Goal: Information Seeking & Learning: Learn about a topic

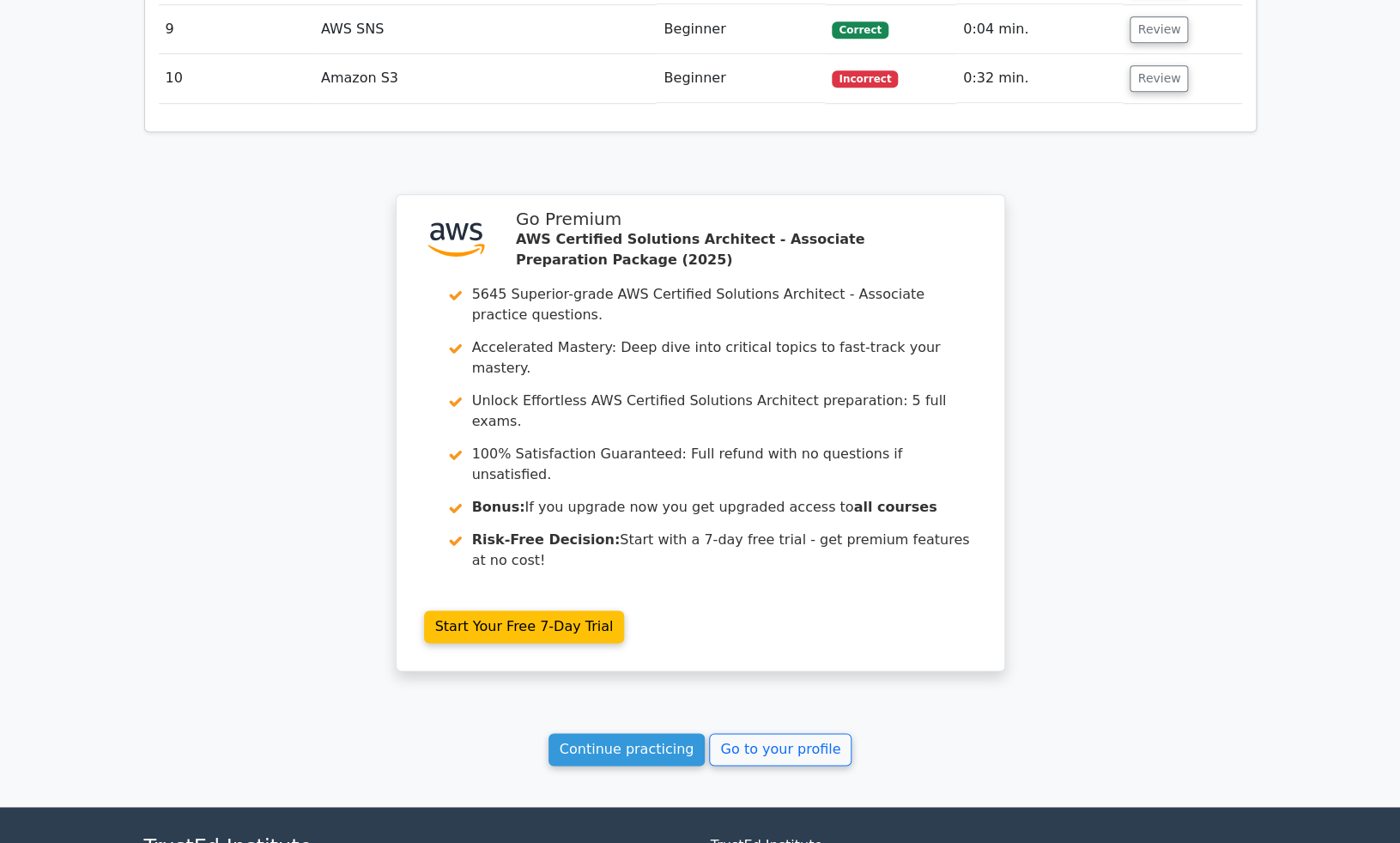
scroll to position [3369, 0]
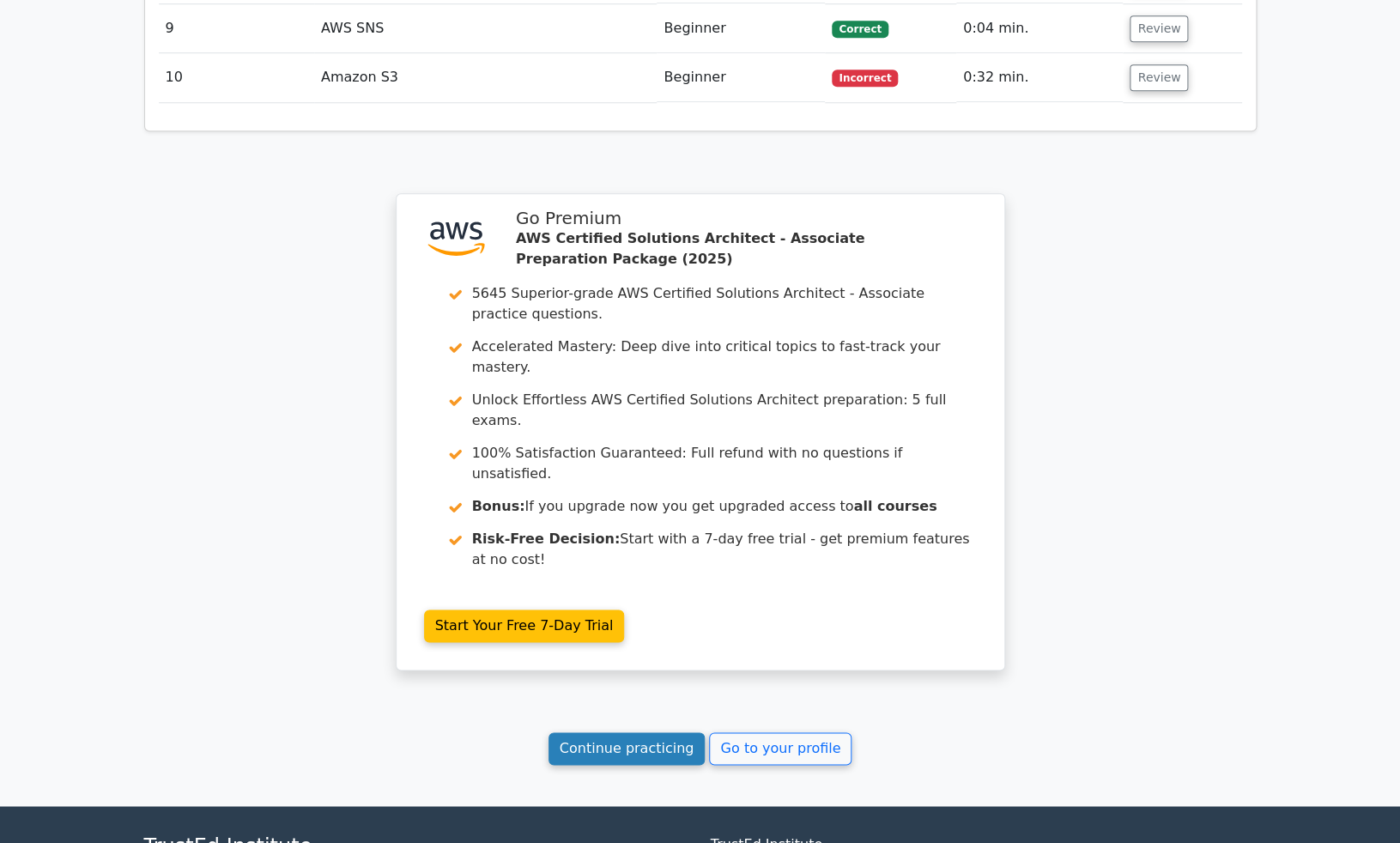
click at [641, 732] on link "Continue practicing" at bounding box center [627, 747] width 157 height 32
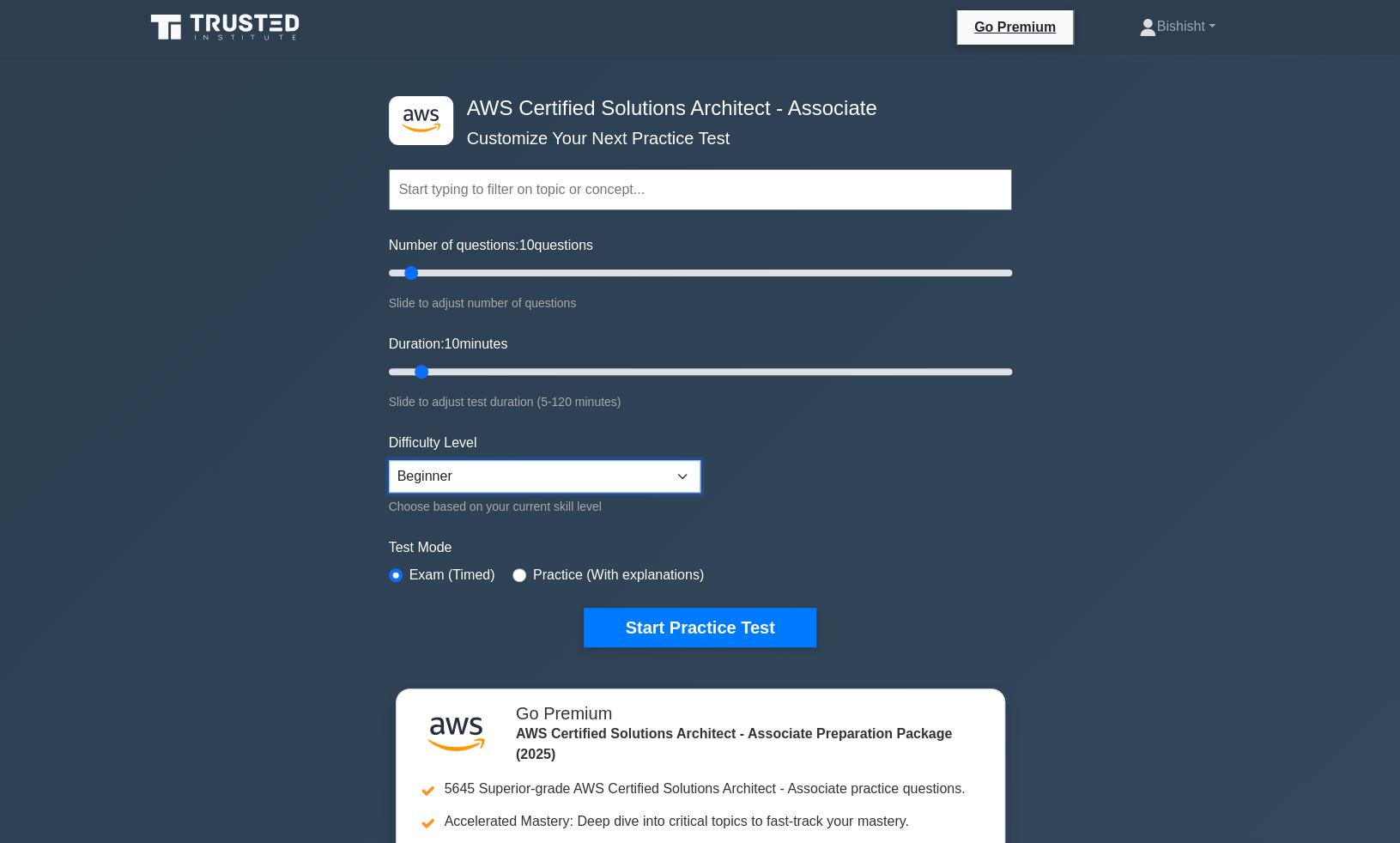
click option "Beginner" at bounding box center [0, 0] width 0 height 0
drag, startPoint x: 411, startPoint y: 275, endPoint x: 400, endPoint y: 277, distance: 11.2
type input "5"
click at [400, 277] on input "Number of questions: 5 questions" at bounding box center [700, 273] width 623 height 20
drag, startPoint x: 418, startPoint y: 371, endPoint x: 338, endPoint y: 370, distance: 80.0
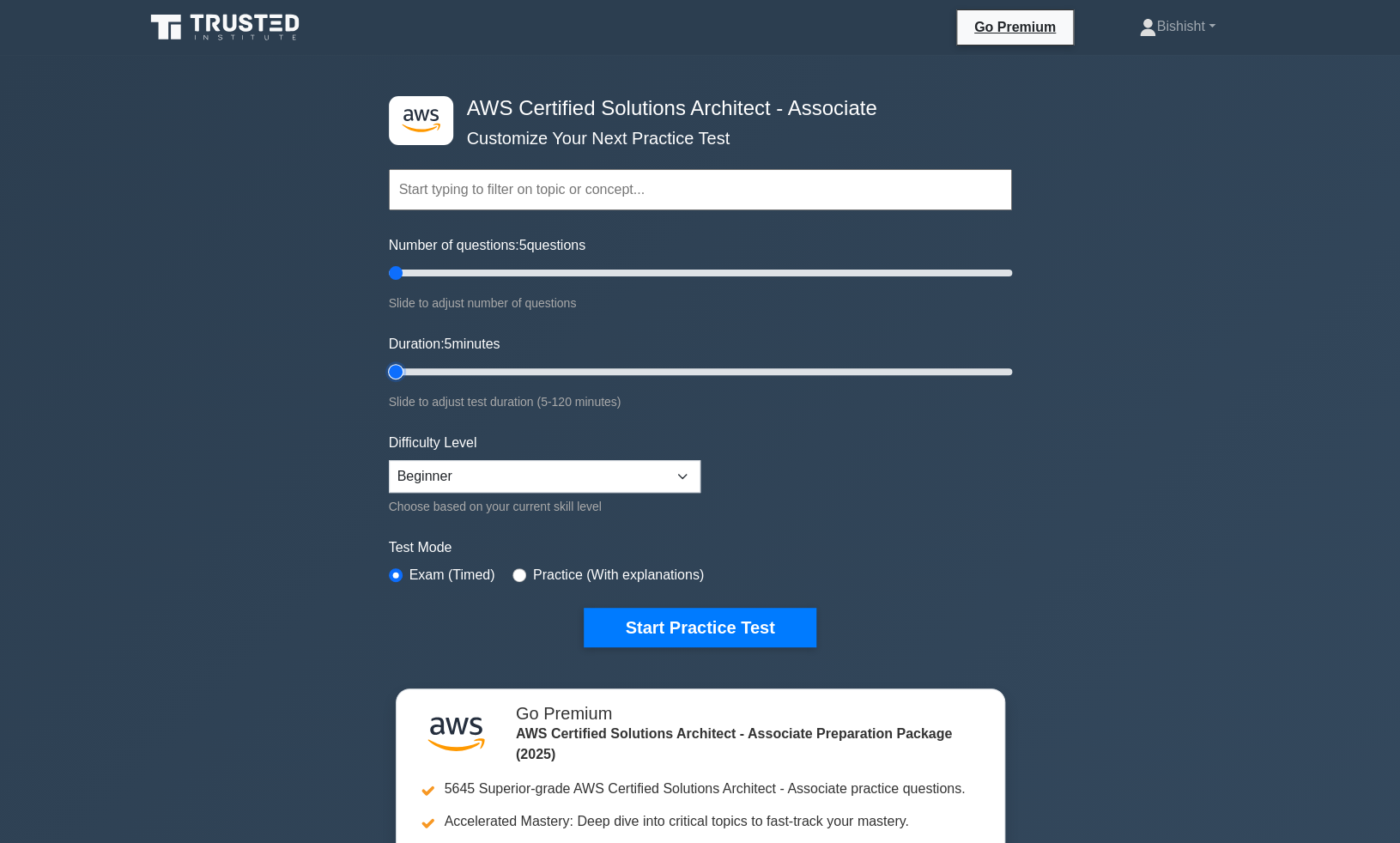
type input "5"
click at [389, 370] on input "Duration: 5 minutes" at bounding box center [700, 371] width 623 height 20
click at [518, 574] on input "radio" at bounding box center [518, 575] width 14 height 14
radio input "true"
click at [717, 617] on button "Start Practice Test" at bounding box center [700, 627] width 232 height 40
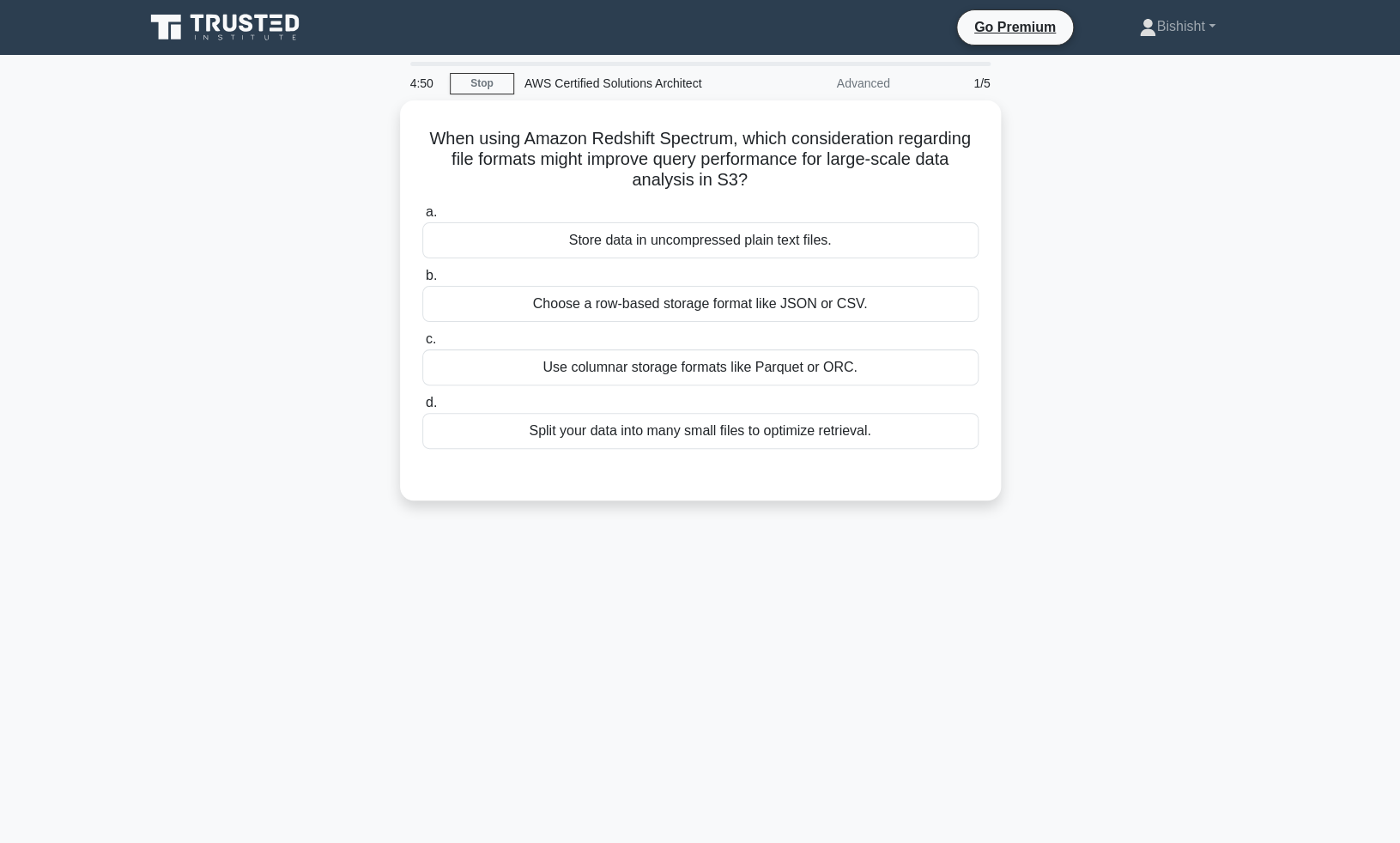
scroll to position [28, 0]
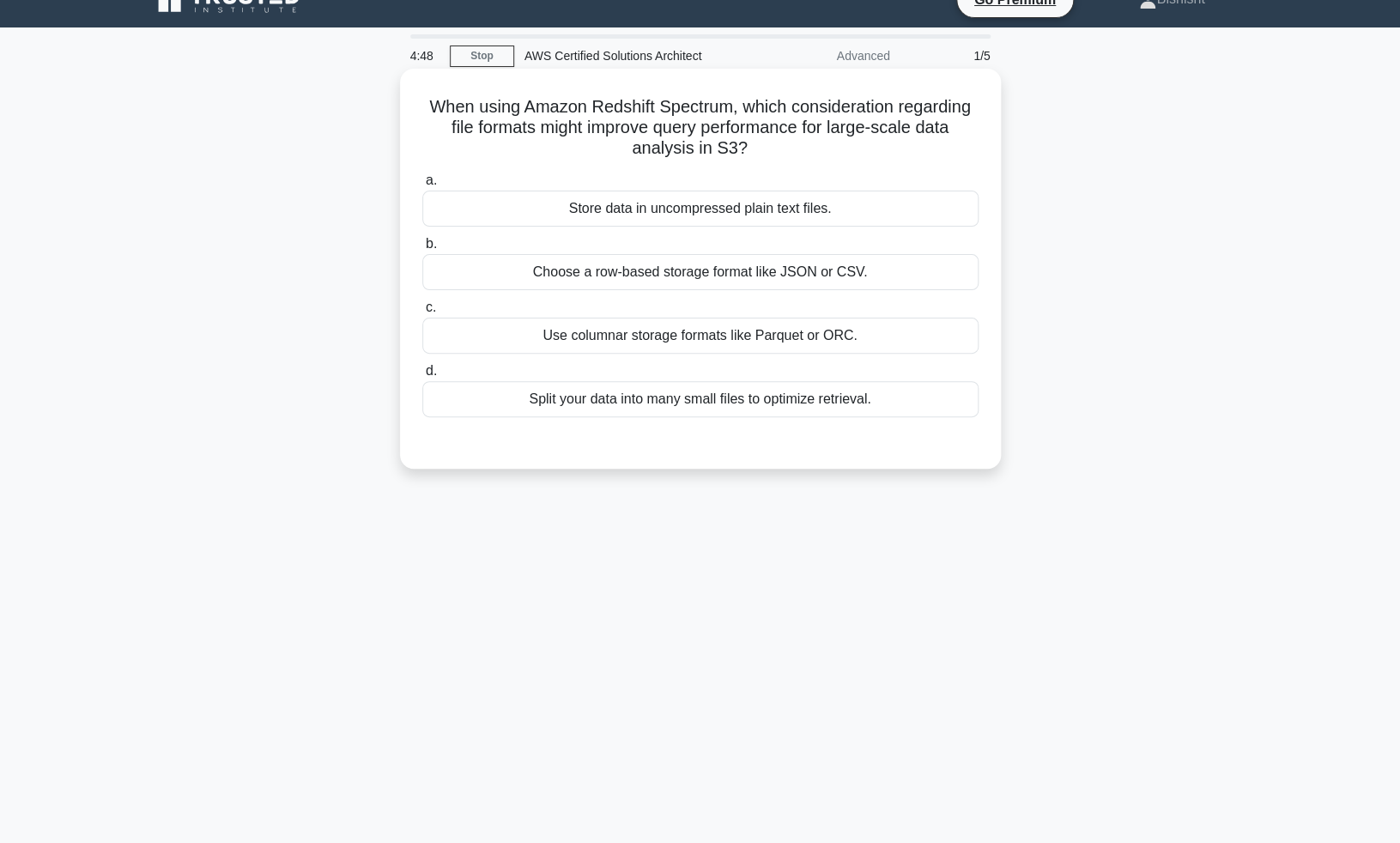
click at [673, 340] on div "Use columnar storage formats like Parquet or ORC." at bounding box center [700, 335] width 556 height 36
click at [422, 313] on input "c. Use columnar storage formats like Parquet or ORC." at bounding box center [422, 308] width 0 height 11
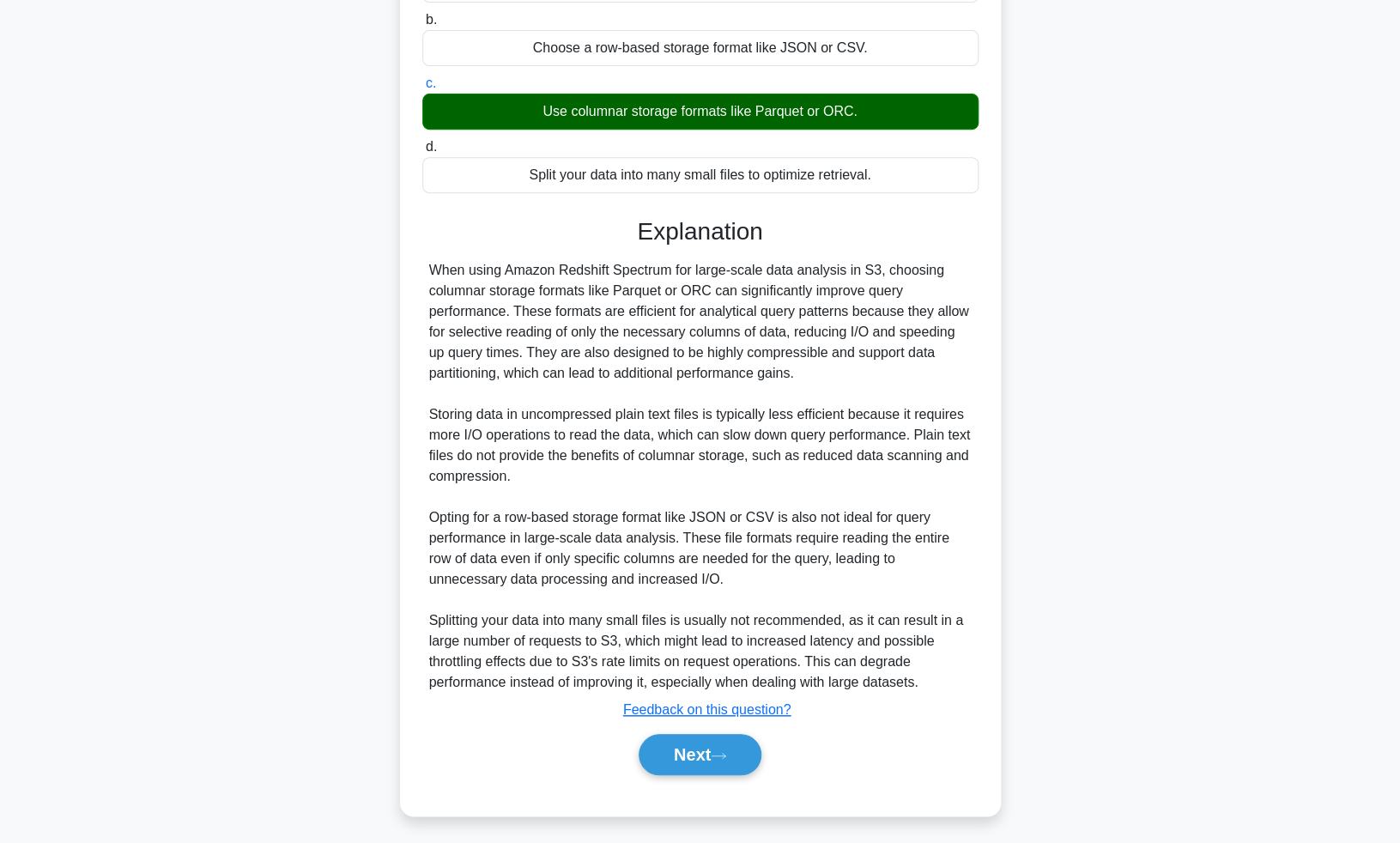
scroll to position [256, 0]
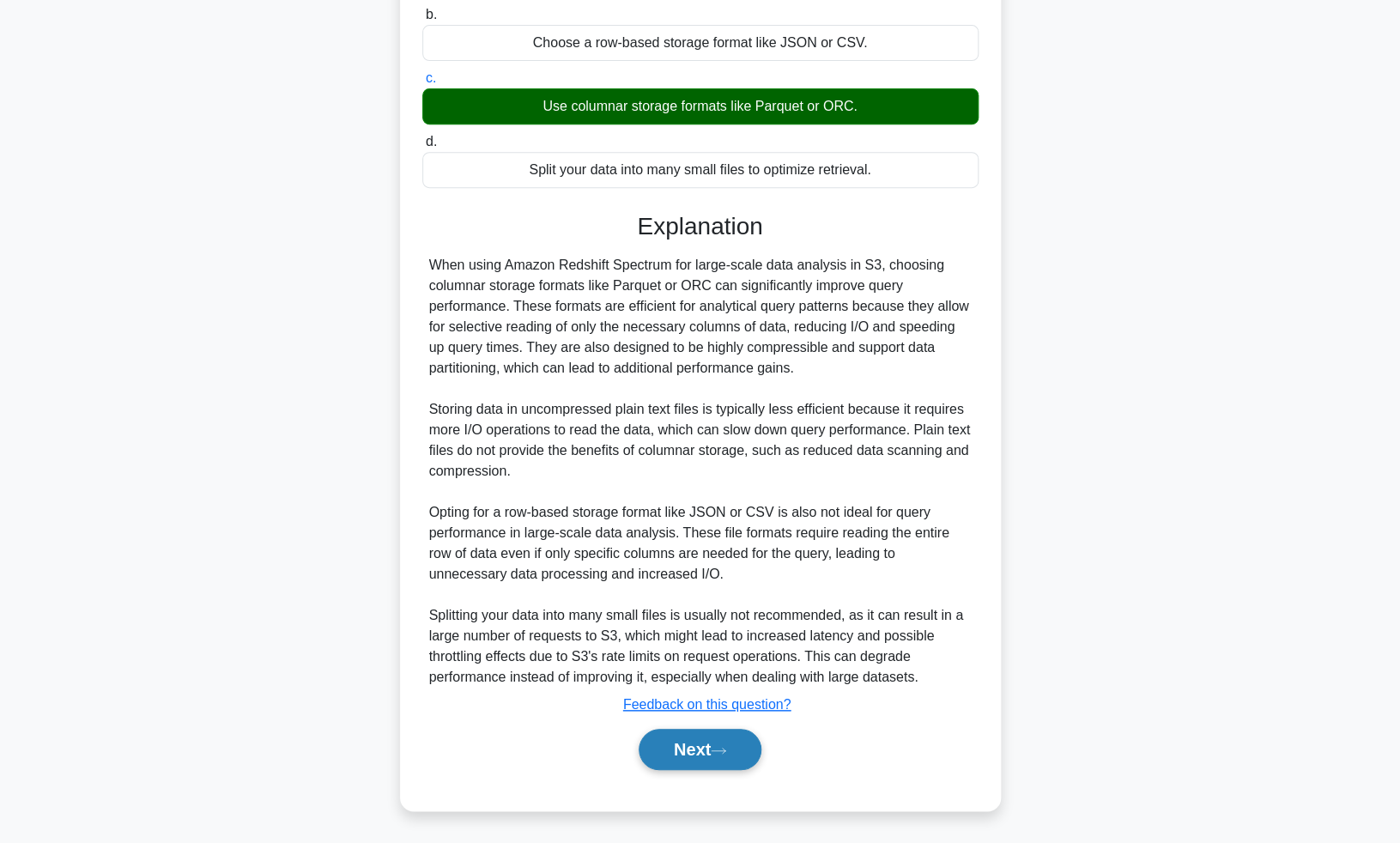
click at [705, 758] on button "Next" at bounding box center [700, 749] width 122 height 41
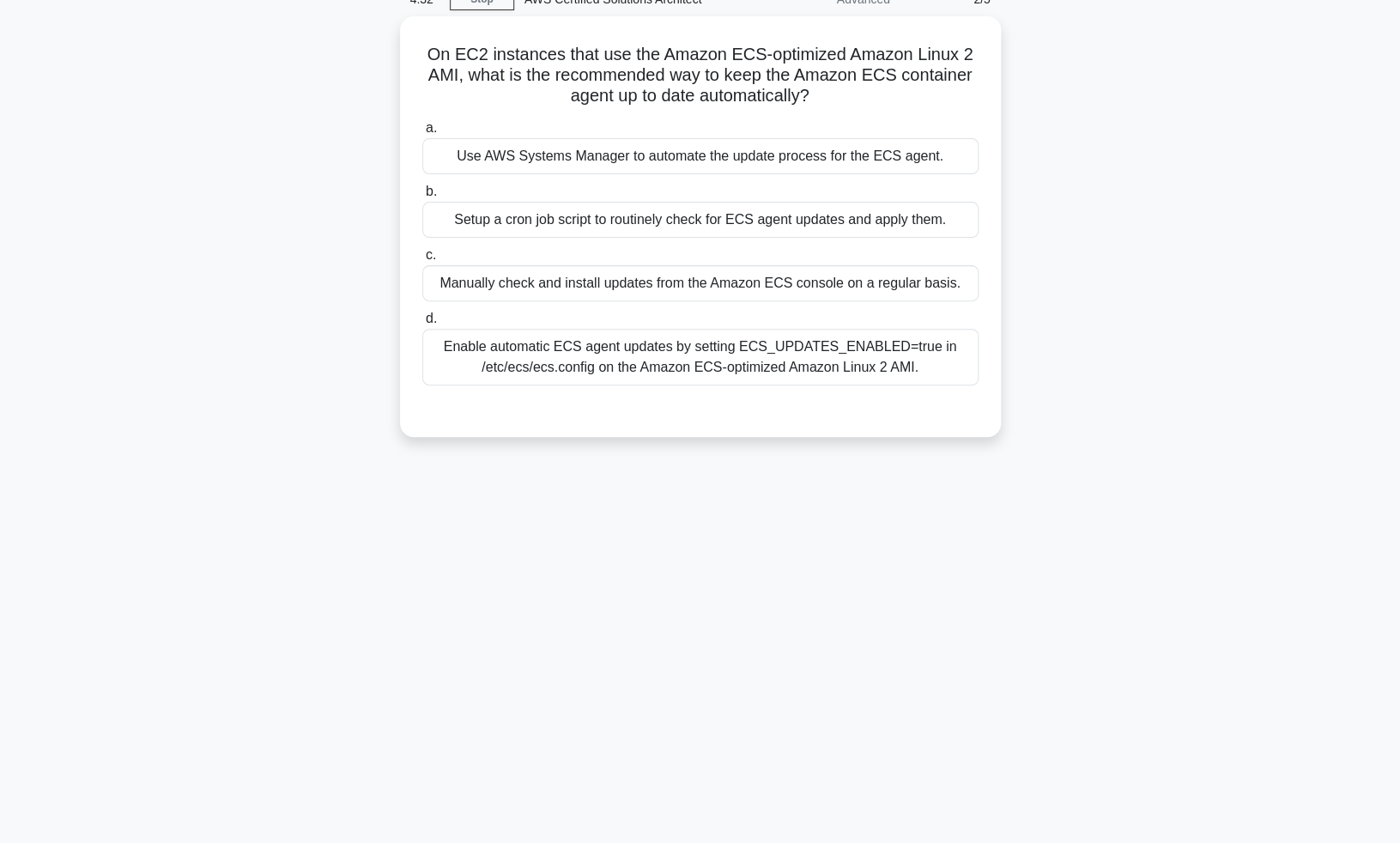
scroll to position [0, 0]
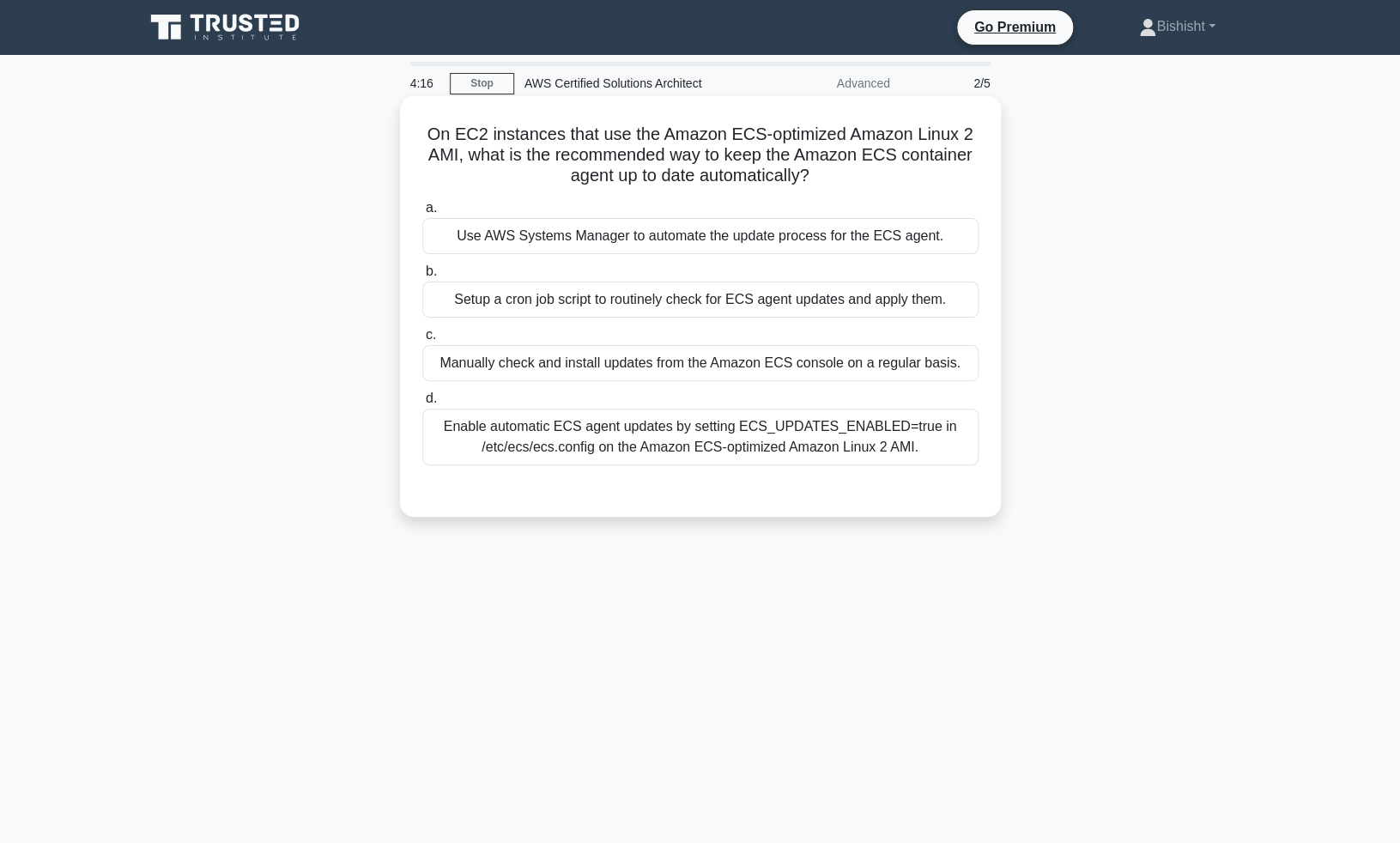
click at [518, 444] on div "Enable automatic ECS agent updates by setting ECS_UPDATES_ENABLED=true in /etc/…" at bounding box center [700, 437] width 556 height 57
click at [422, 404] on input "d. Enable automatic ECS agent updates by setting ECS_UPDATES_ENABLED=true in /e…" at bounding box center [422, 399] width 0 height 11
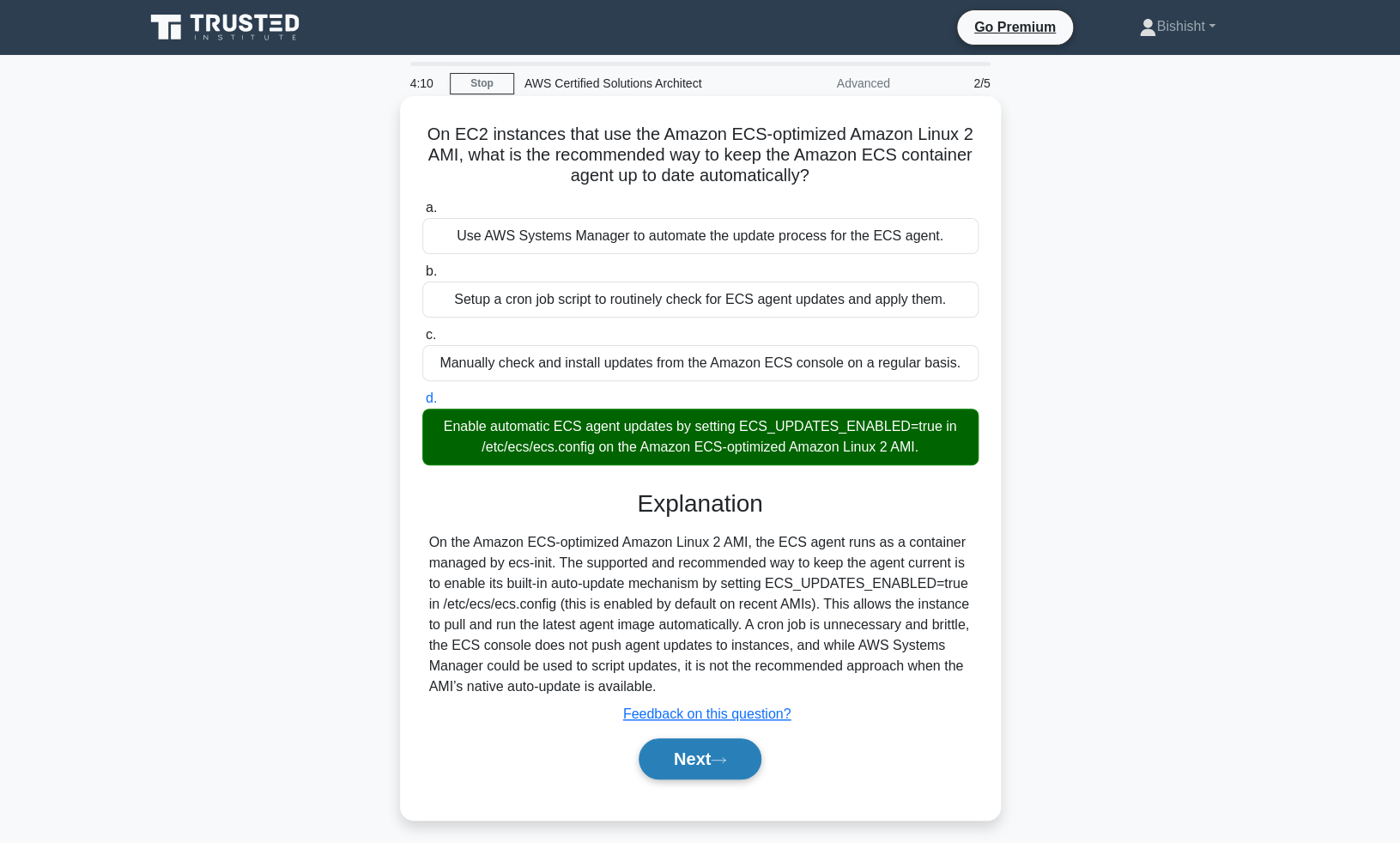
click at [714, 773] on button "Next" at bounding box center [700, 758] width 122 height 41
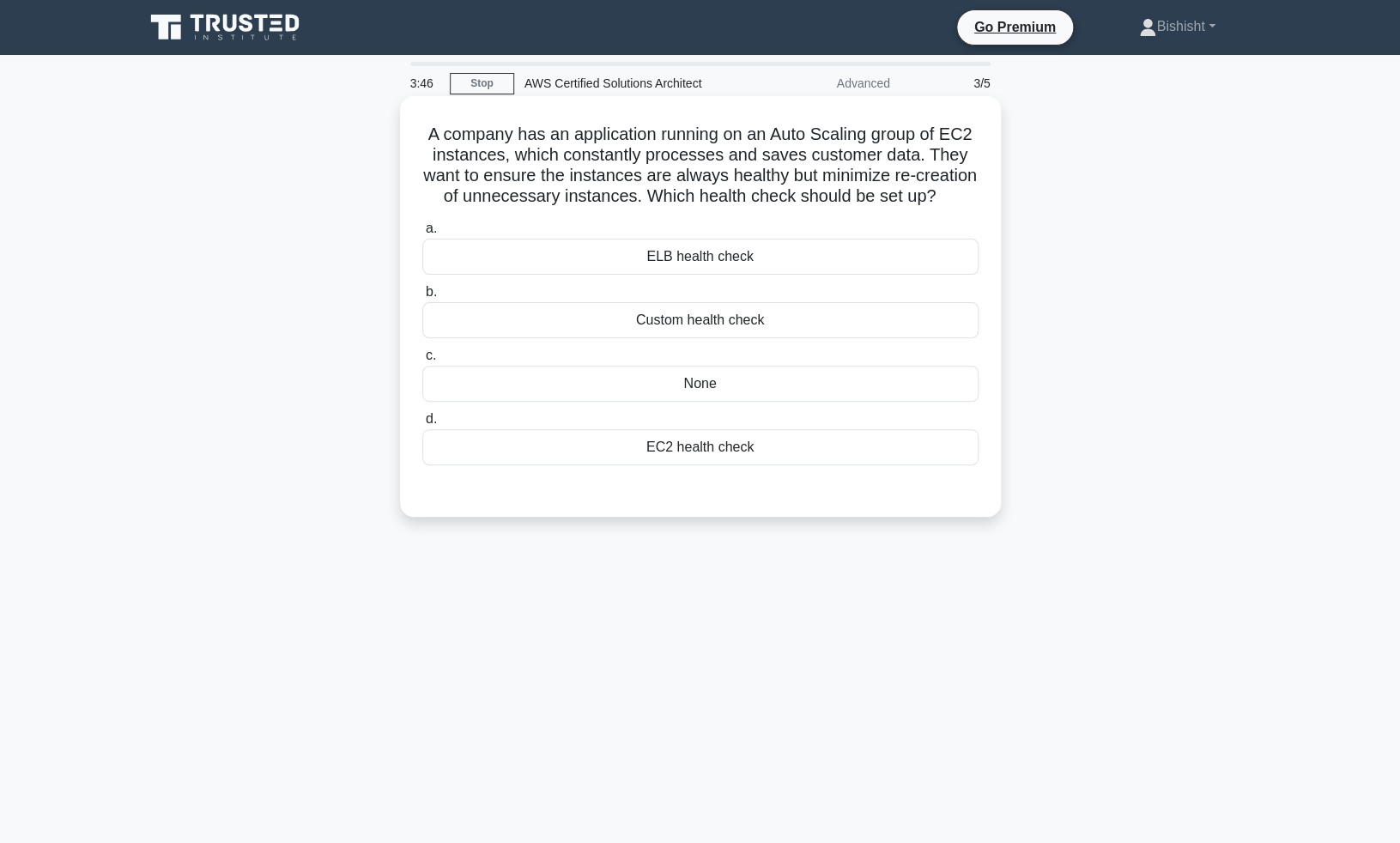
click at [731, 256] on div "ELB health check" at bounding box center [700, 256] width 556 height 36
click at [422, 234] on input "a. ELB health check" at bounding box center [422, 229] width 0 height 11
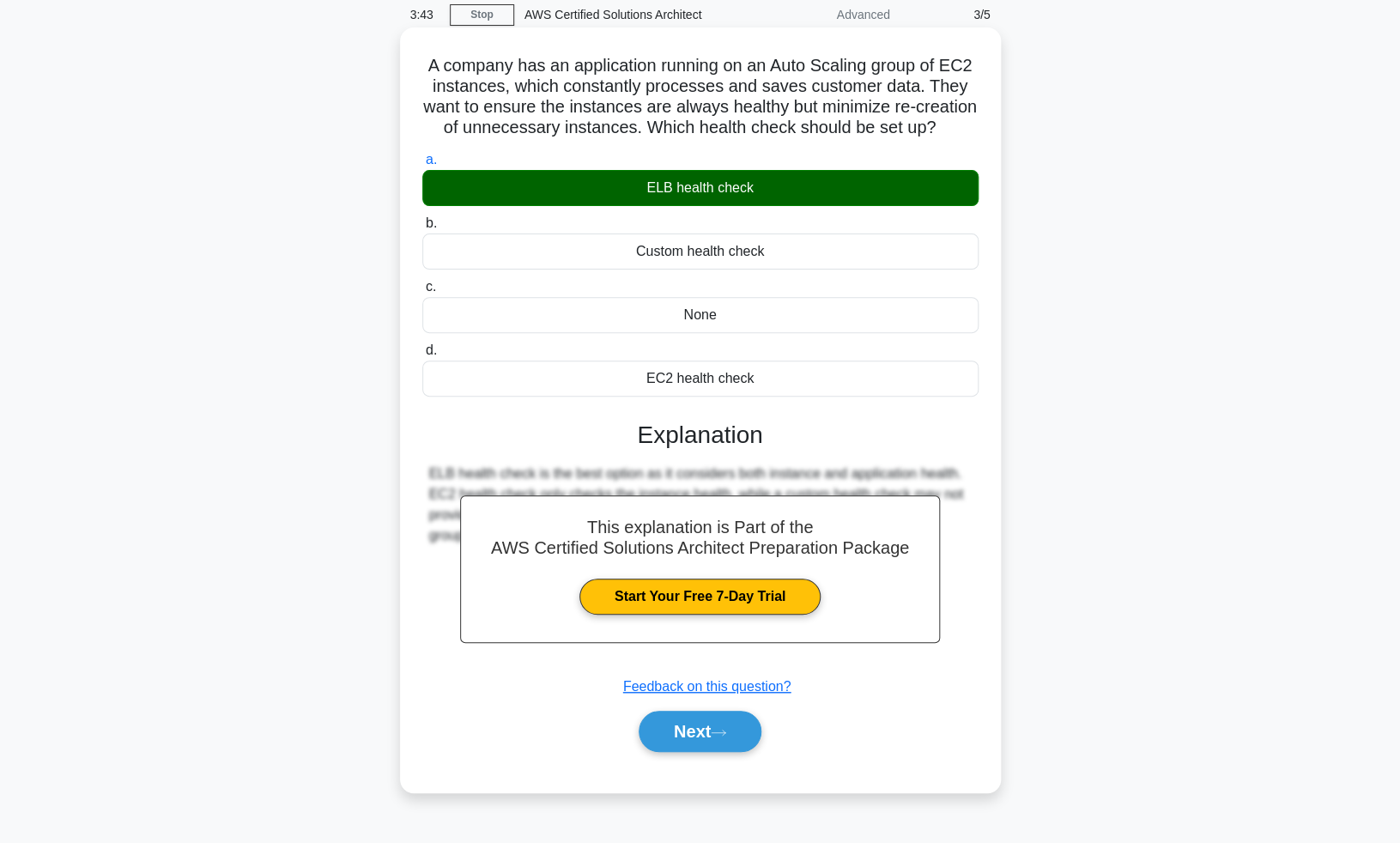
scroll to position [84, 0]
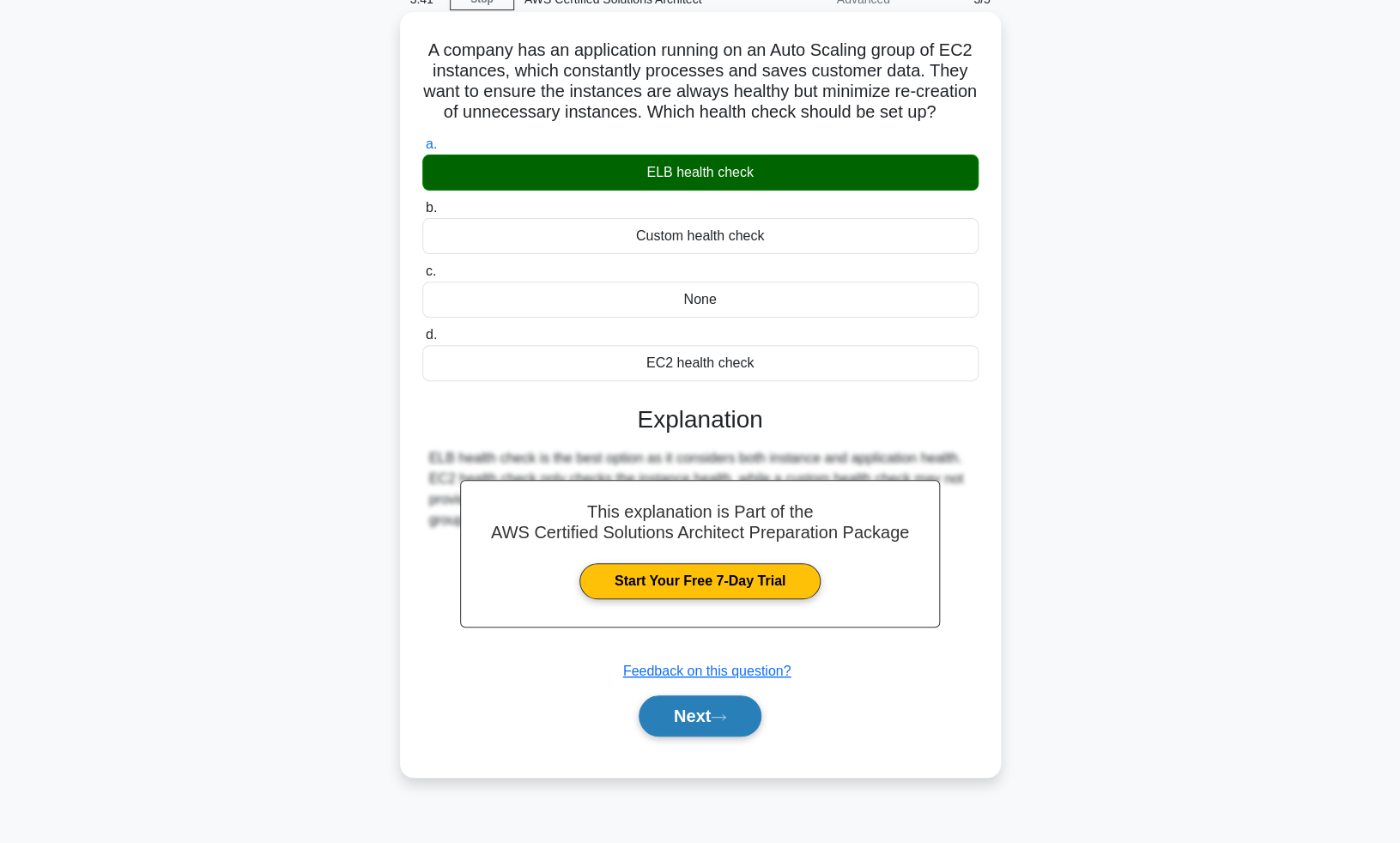
click at [694, 717] on button "Next" at bounding box center [700, 715] width 122 height 41
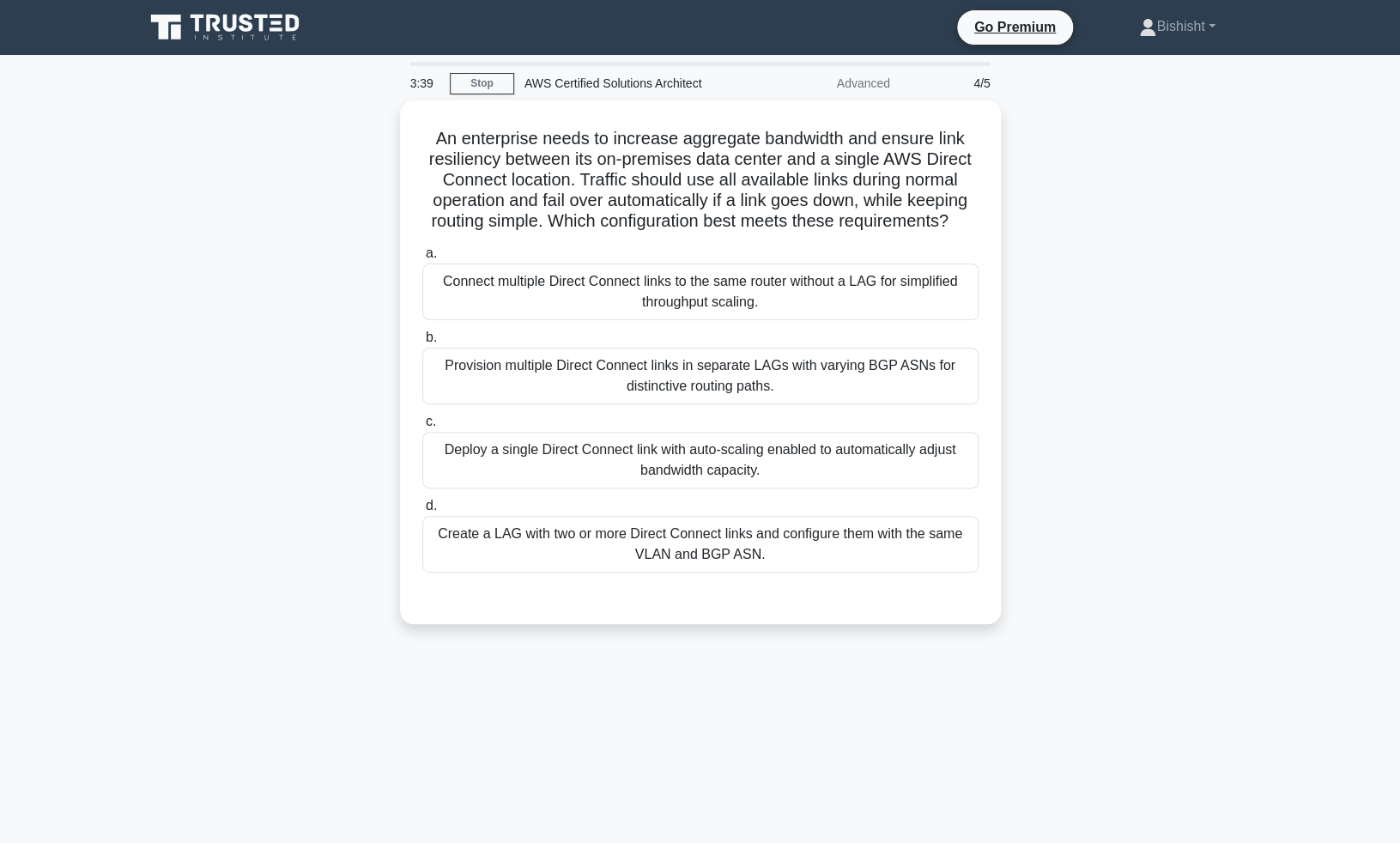
scroll to position [1, 0]
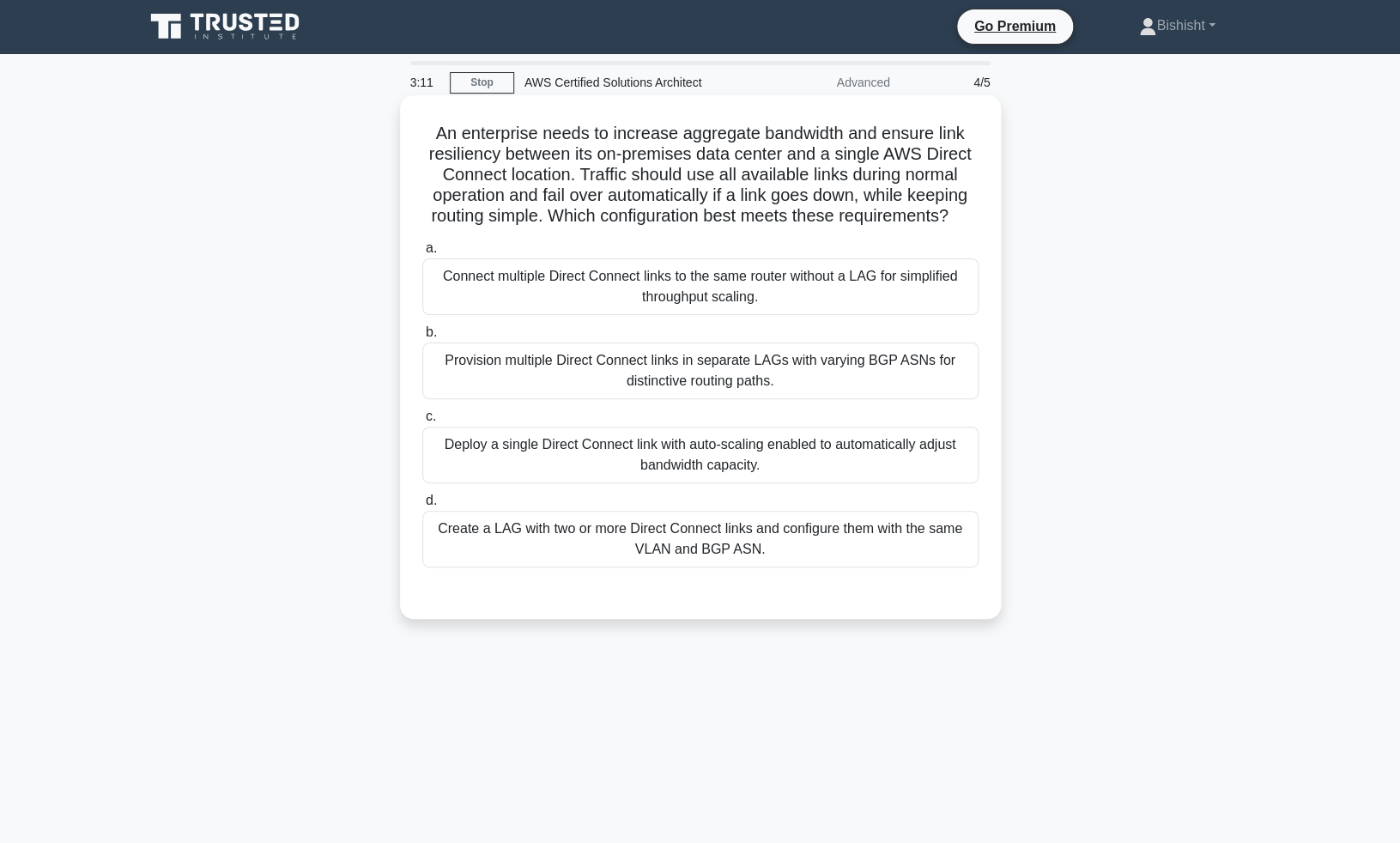
click at [517, 455] on div "Deploy a single Direct Connect link with auto-scaling enabled to automatically …" at bounding box center [700, 455] width 556 height 57
click at [422, 422] on input "c. Deploy a single Direct Connect link with auto-scaling enabled to automatical…" at bounding box center [422, 416] width 0 height 11
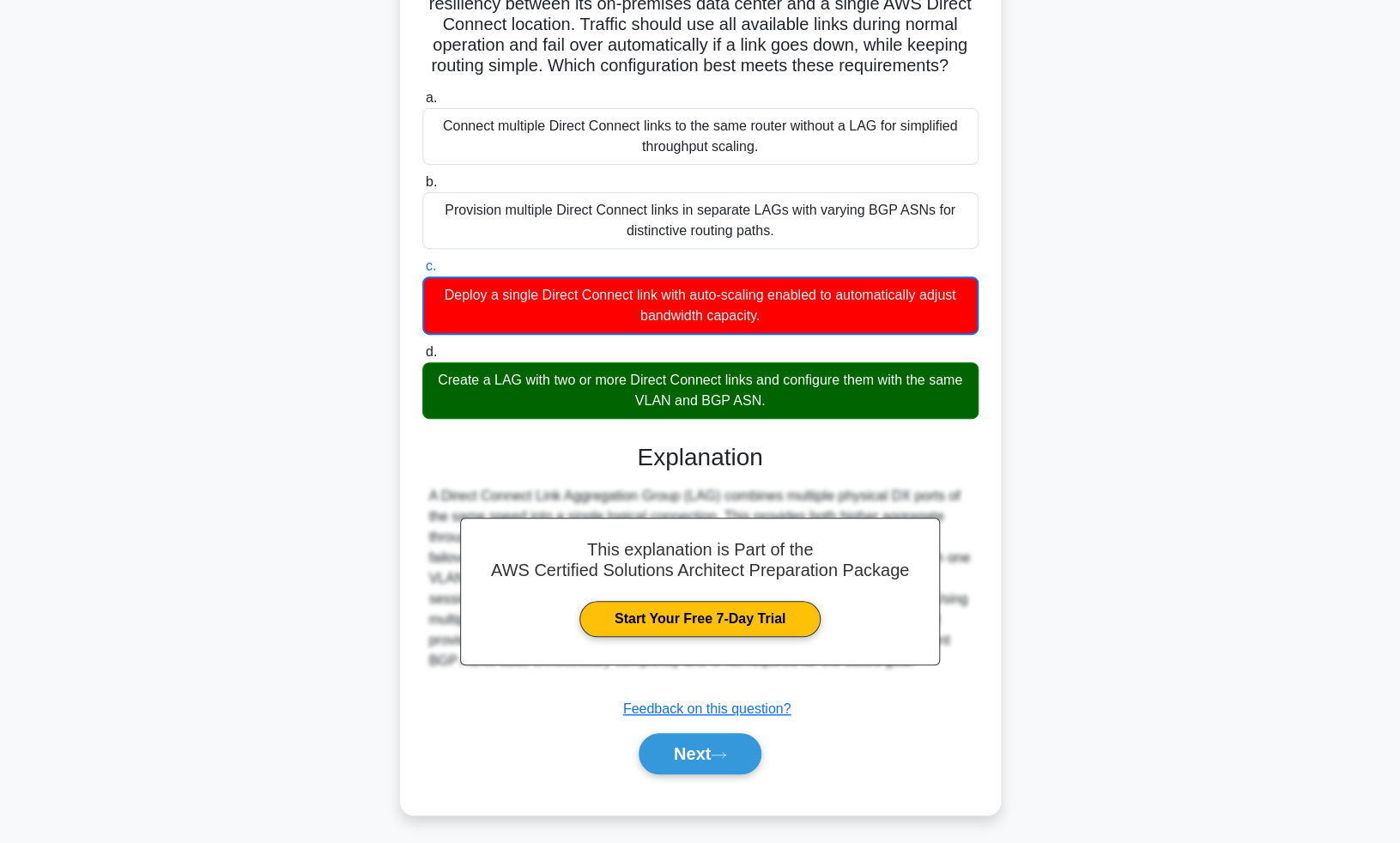
scroll to position [155, 0]
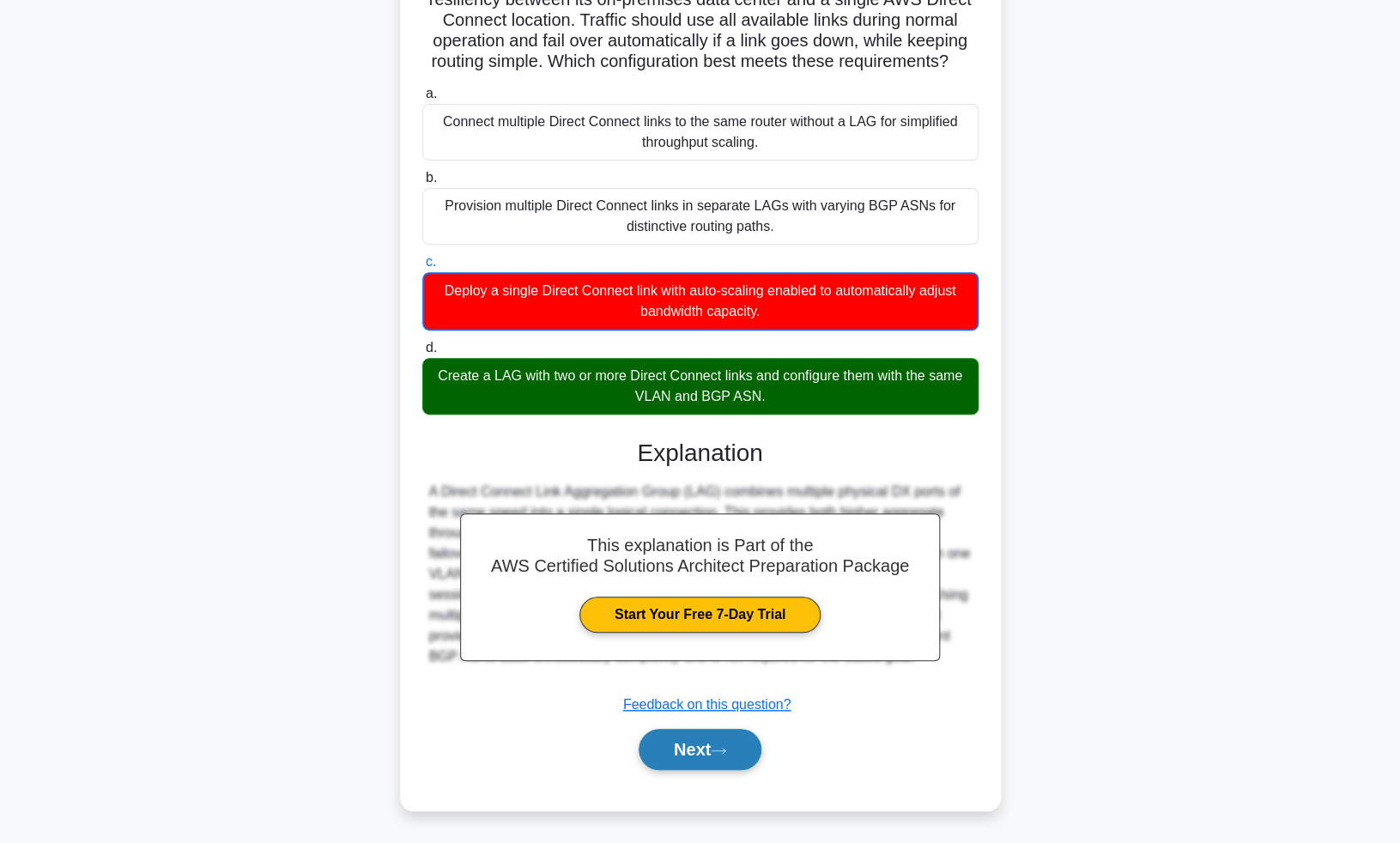
click at [673, 754] on button "Next" at bounding box center [700, 749] width 122 height 41
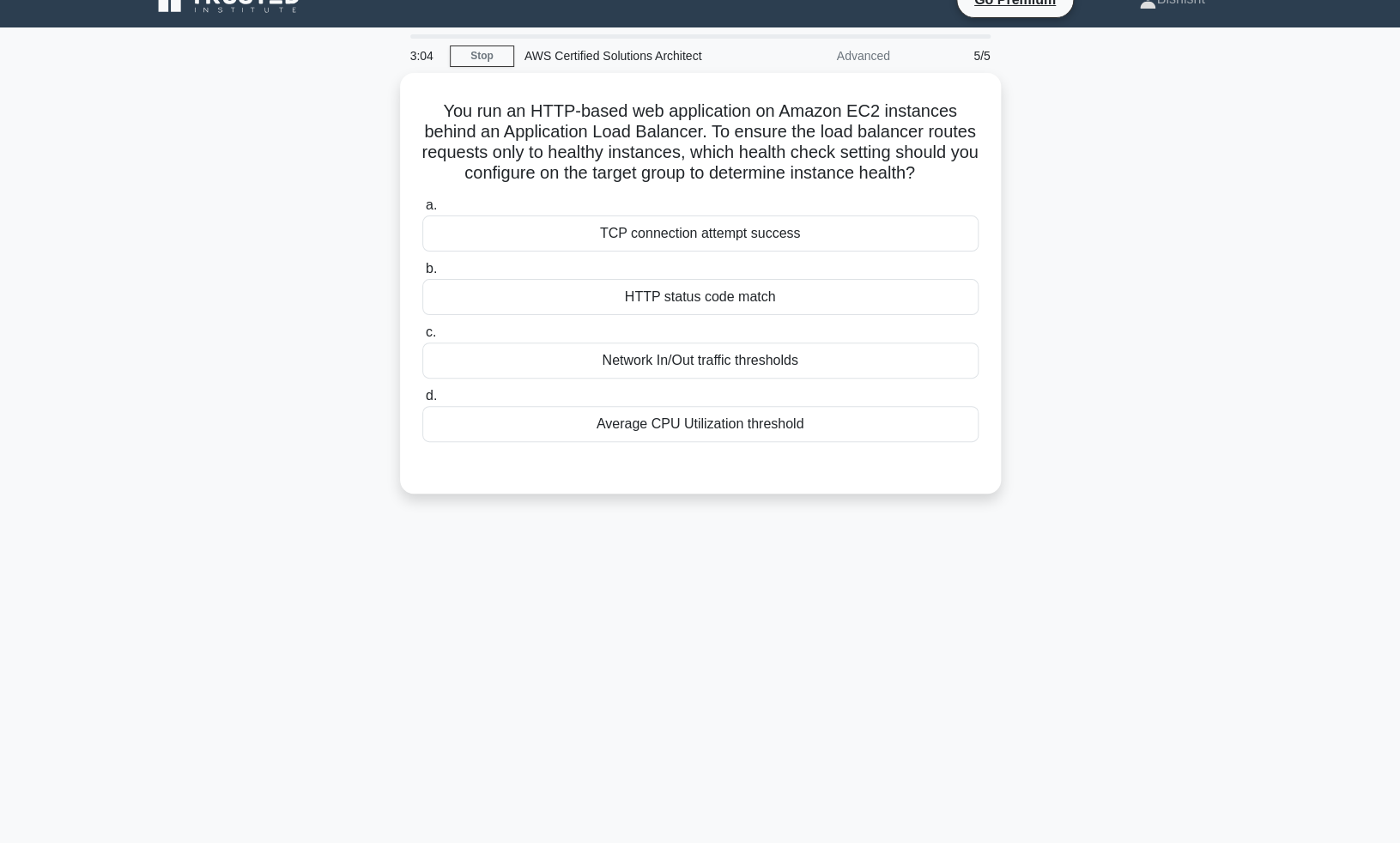
scroll to position [27, 0]
click at [586, 298] on div "HTTP status code match" at bounding box center [700, 293] width 556 height 36
click at [422, 271] on input "b. HTTP status code match" at bounding box center [422, 266] width 0 height 11
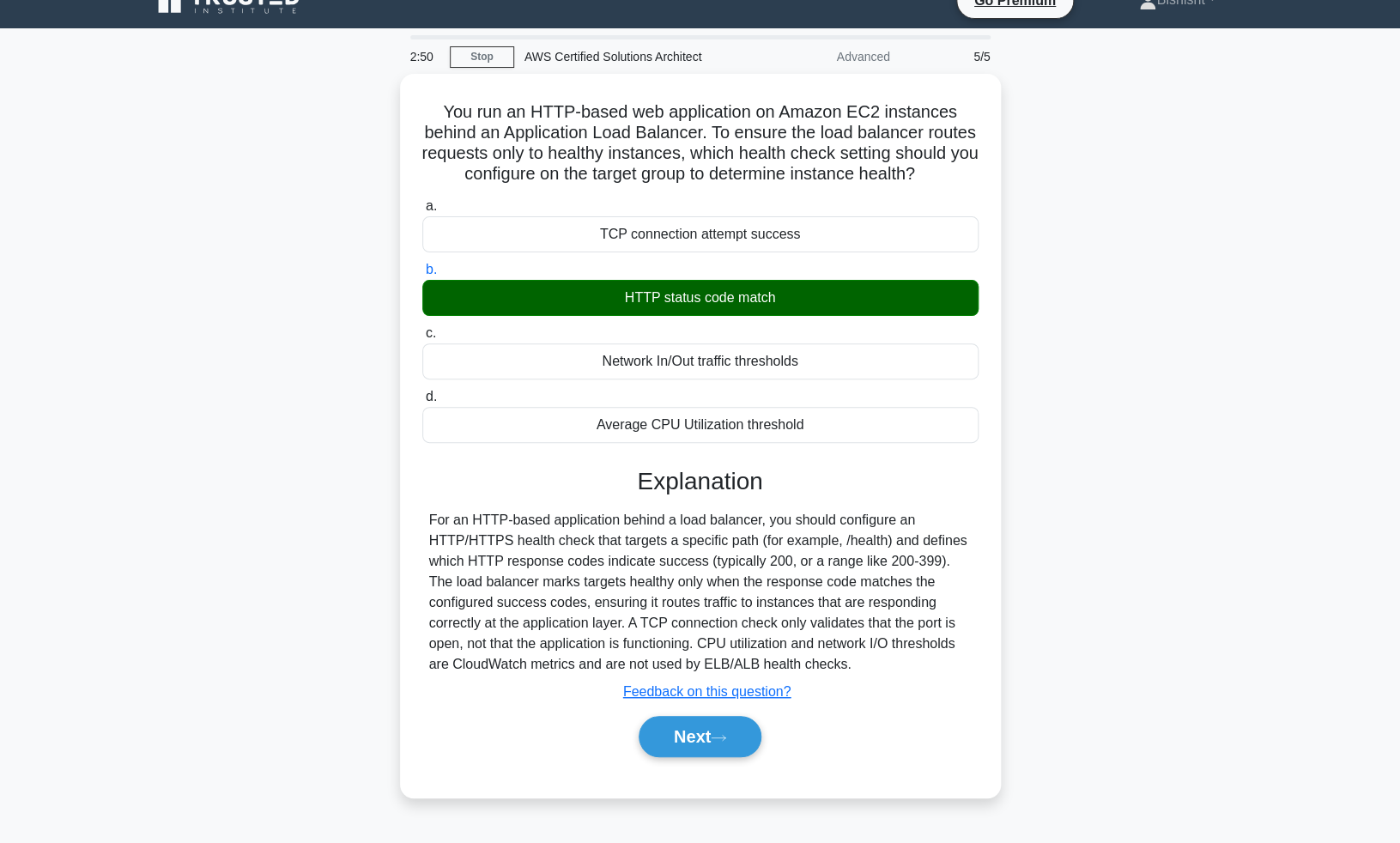
scroll to position [84, 0]
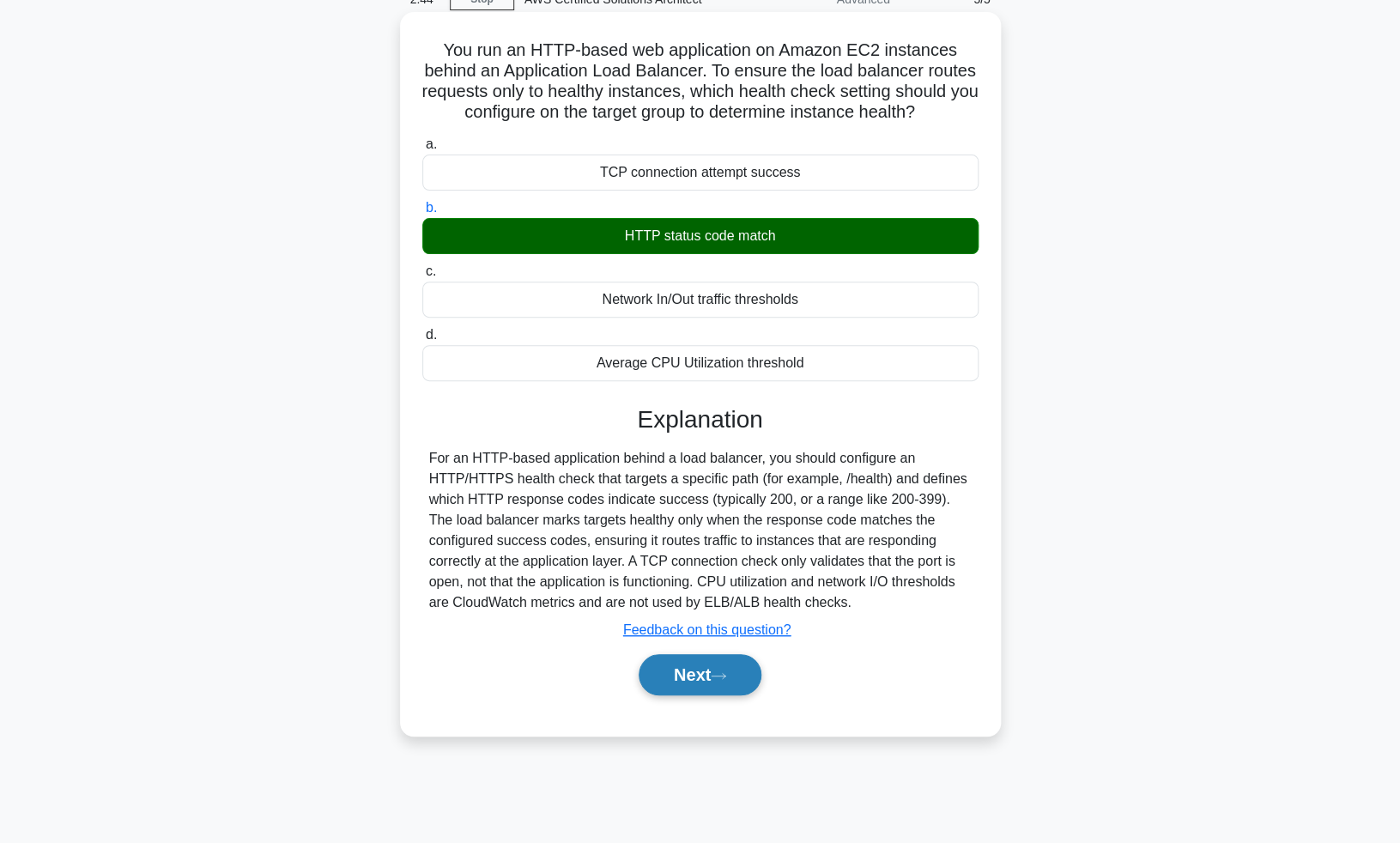
click at [700, 684] on button "Next" at bounding box center [700, 674] width 122 height 41
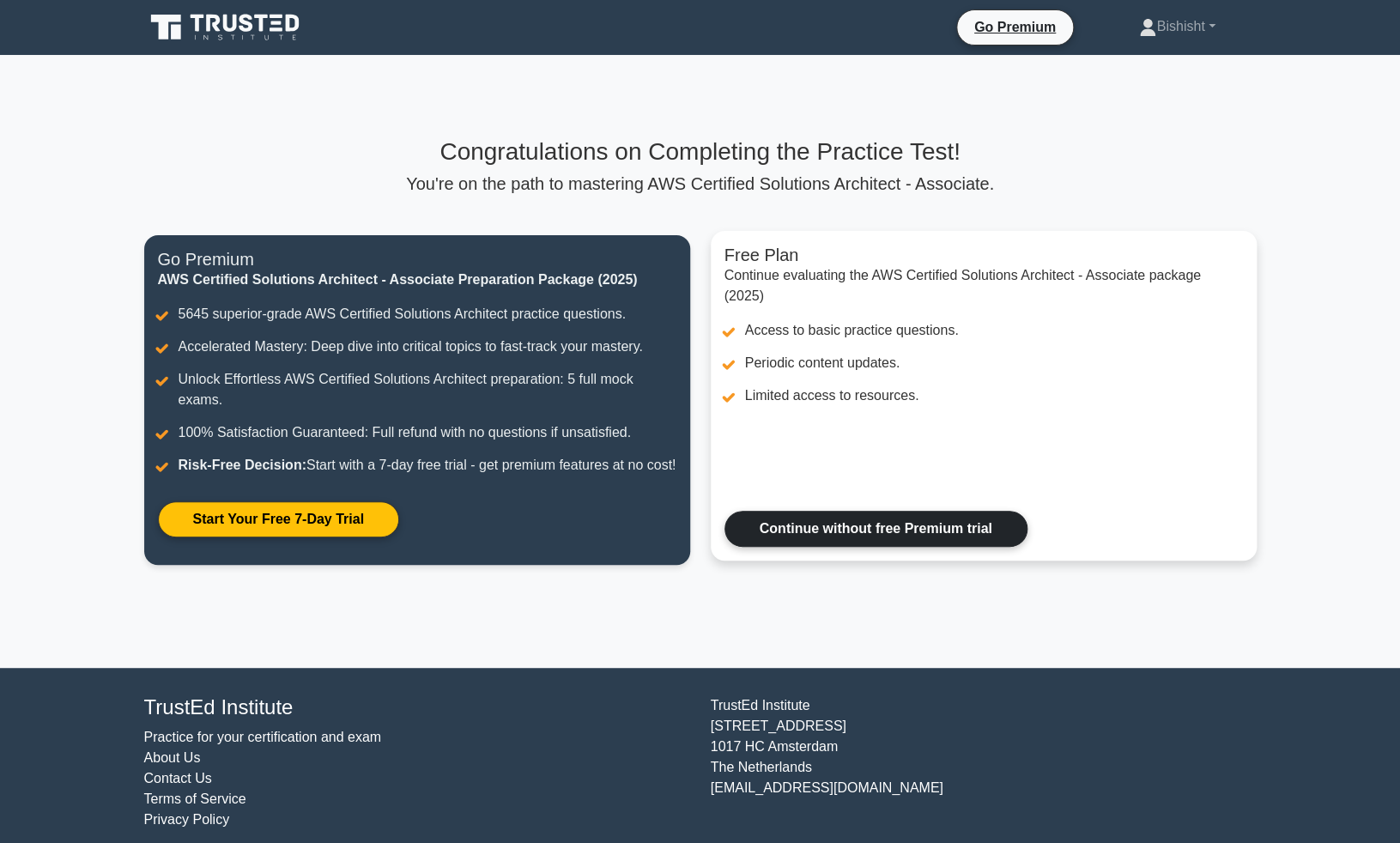
click at [819, 547] on link "Continue without free Premium trial" at bounding box center [876, 528] width 303 height 36
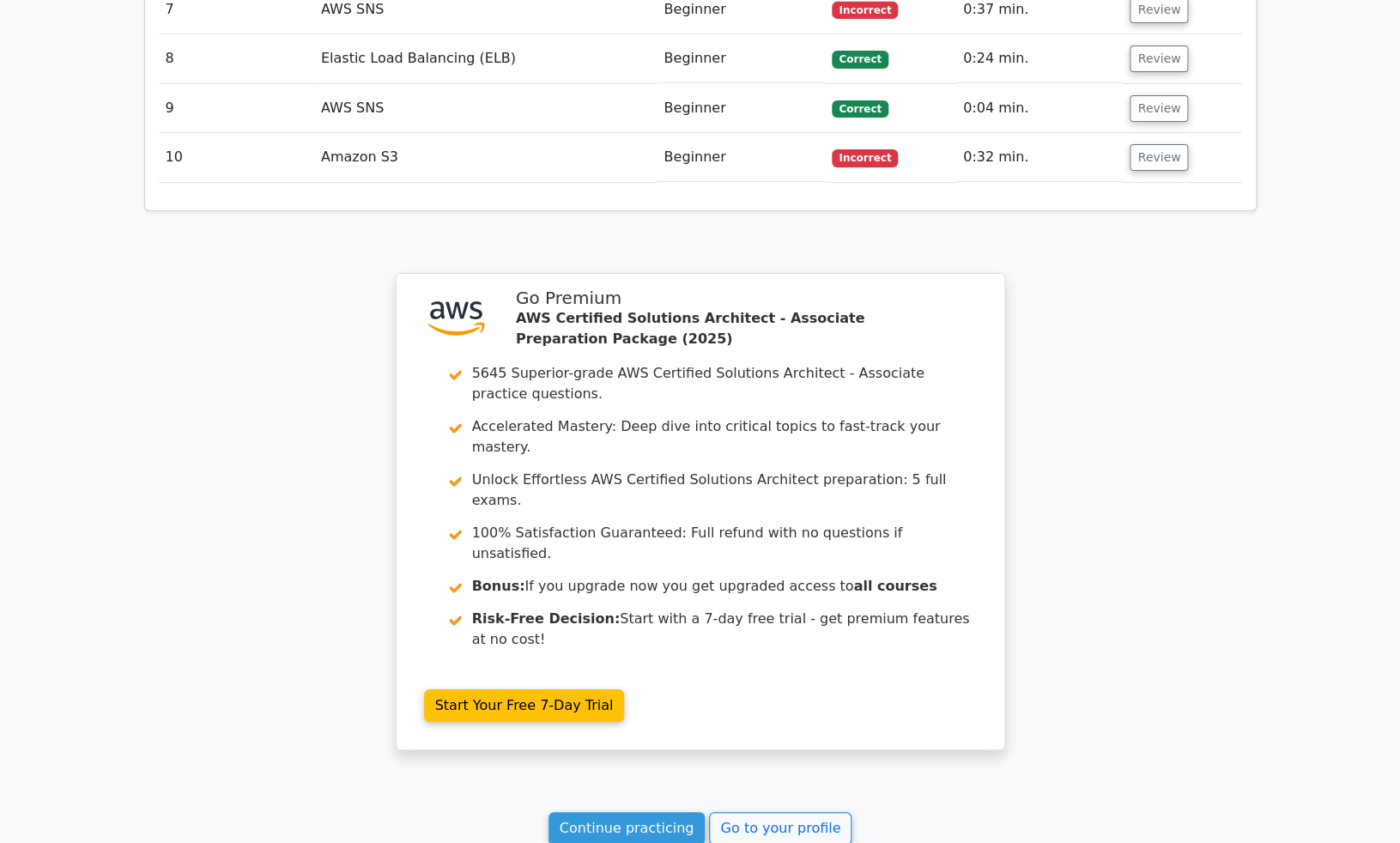
scroll to position [2564, 0]
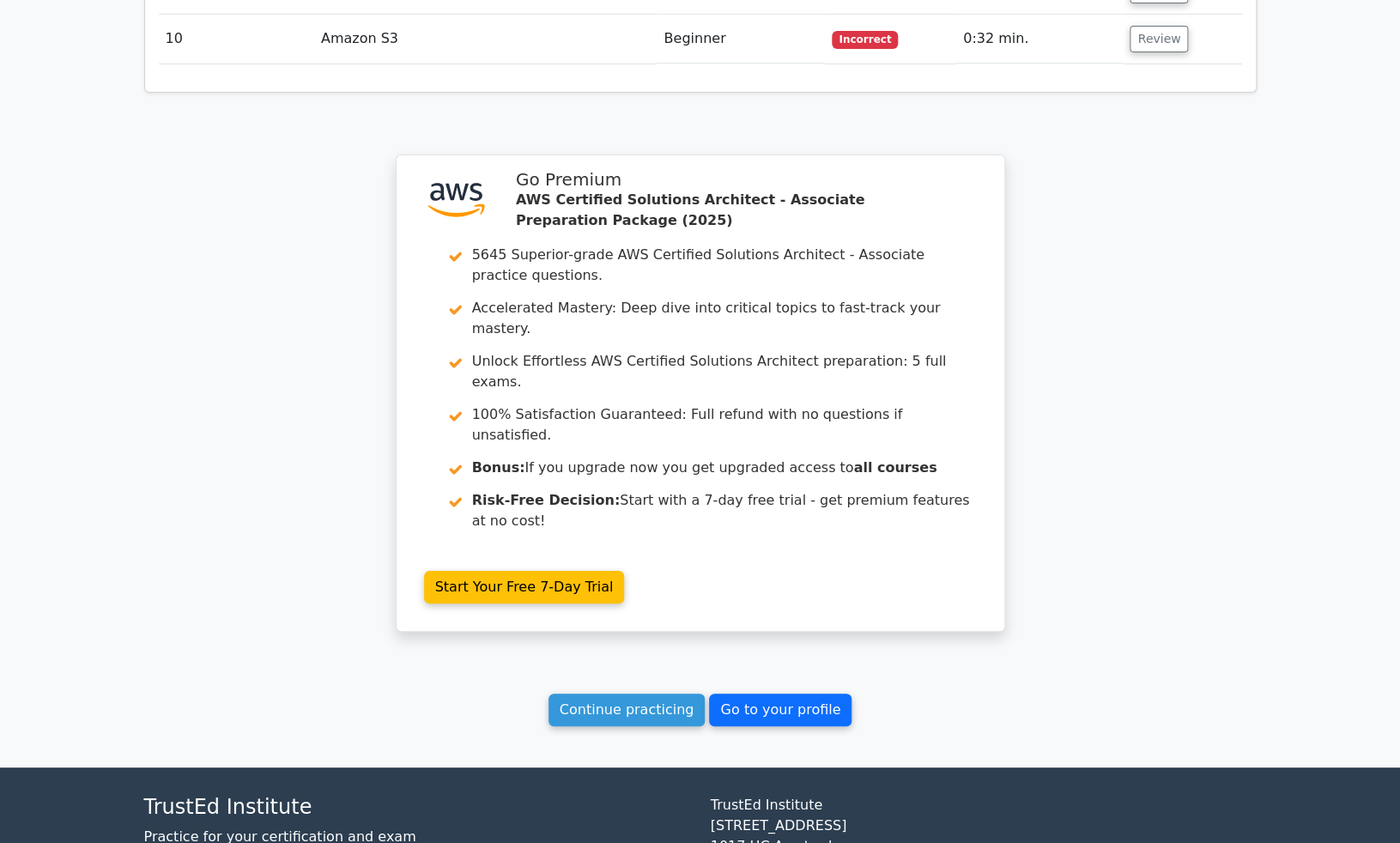
click at [807, 693] on link "Go to your profile" at bounding box center [780, 709] width 142 height 32
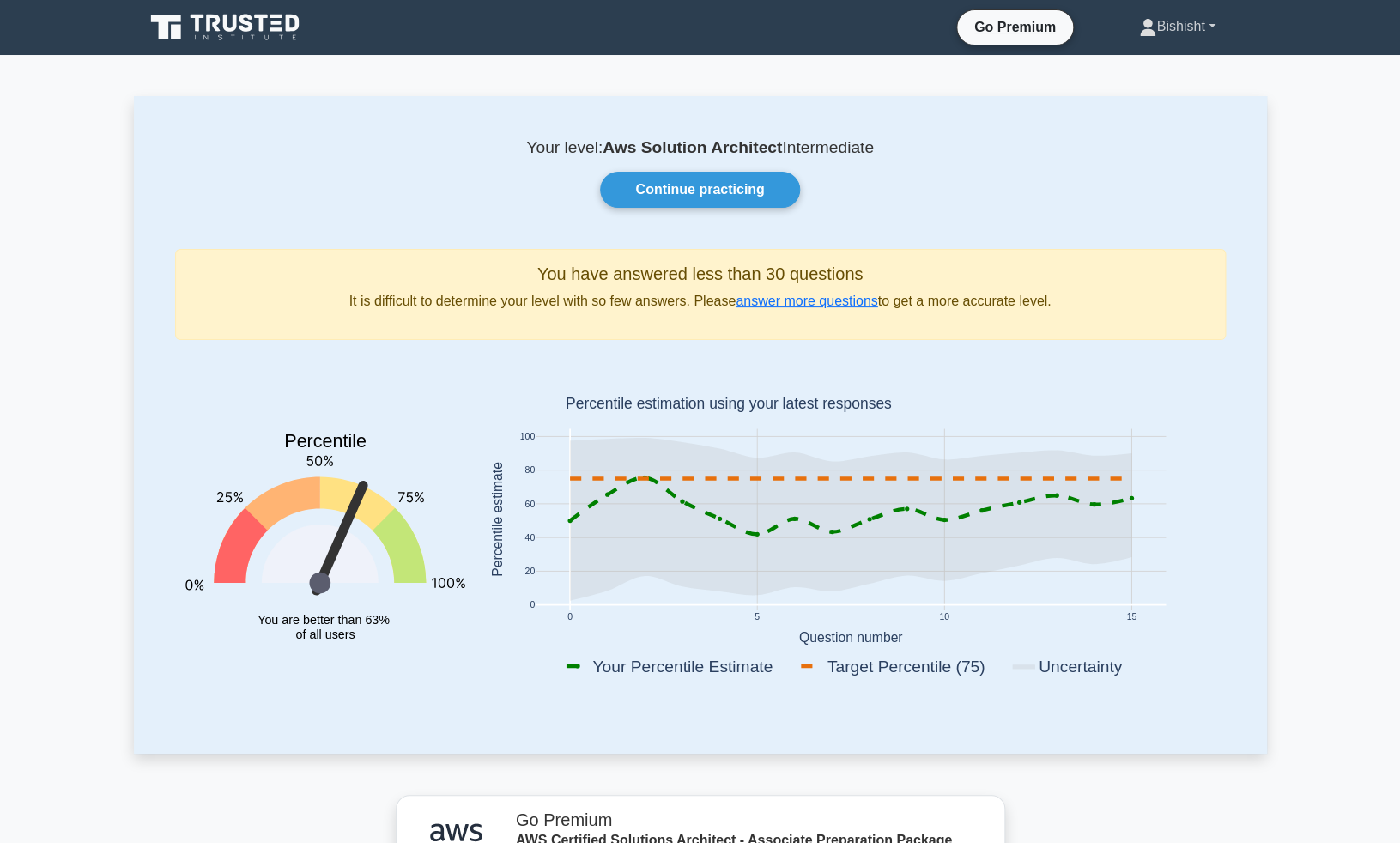
click at [1175, 35] on link "Bishisht" at bounding box center [1177, 26] width 158 height 34
click at [1125, 66] on link "Profile" at bounding box center [1167, 67] width 136 height 28
click at [841, 302] on link "answer more questions" at bounding box center [806, 301] width 142 height 15
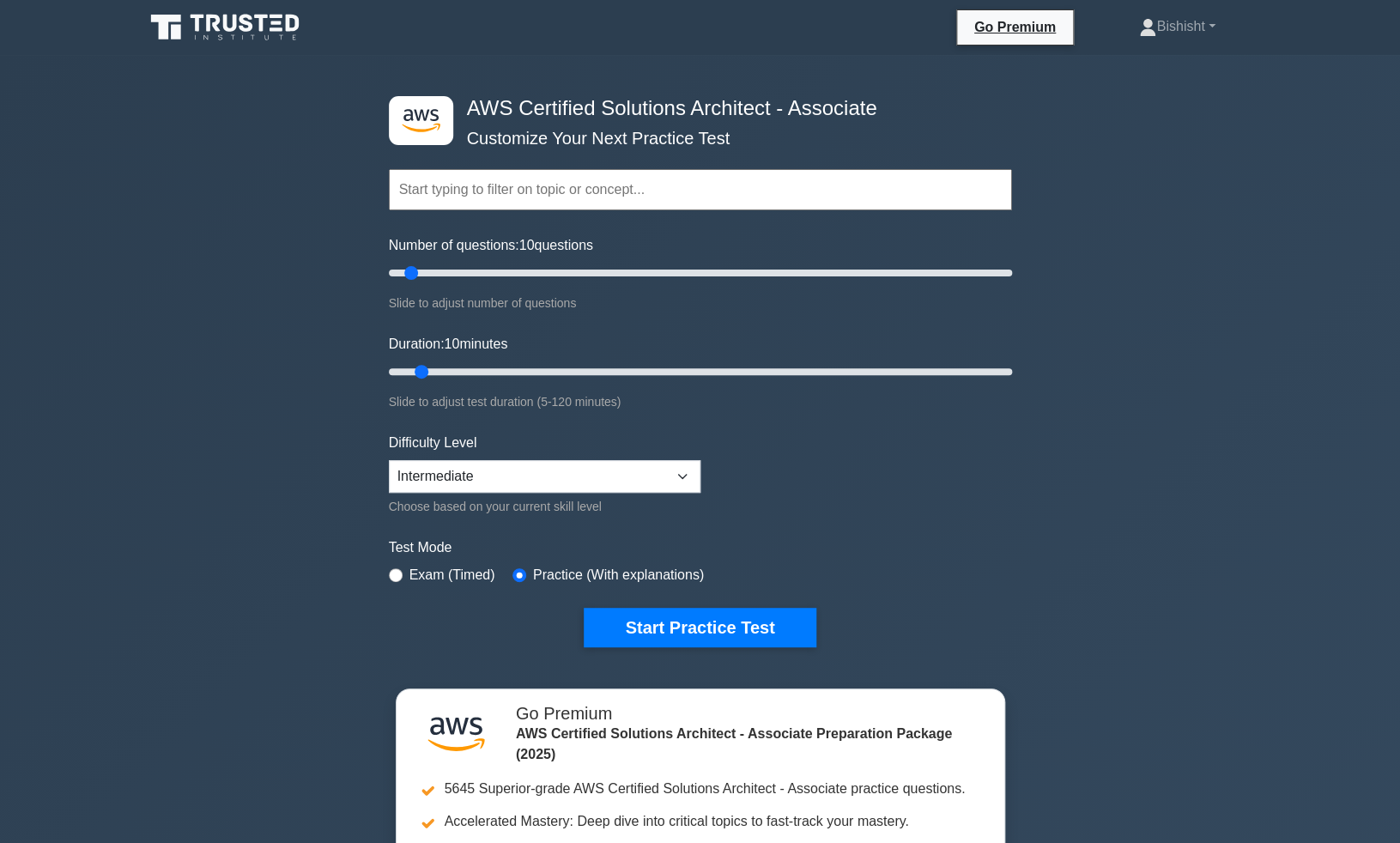
click at [1217, 127] on div ".st0{fill:#252F3E;} .st1{fill-rule:evenodd;clip-rule:evenodd;fill:#FF9900;} AWS…" at bounding box center [700, 571] width 1400 height 1031
